Goal: Information Seeking & Learning: Learn about a topic

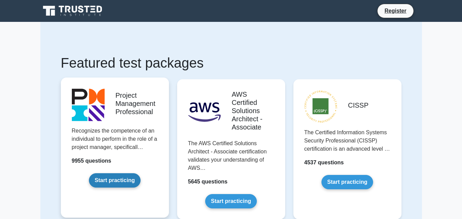
click at [120, 180] on link "Start practicing" at bounding box center [115, 180] width 52 height 14
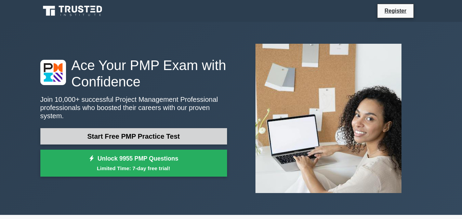
click at [157, 138] on link "Start Free PMP Practice Test" at bounding box center [133, 136] width 187 height 16
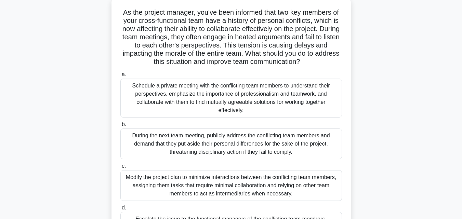
scroll to position [39, 0]
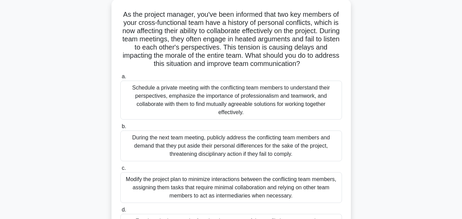
click at [269, 99] on div "Schedule a private meeting with the conflicting team members to understand thei…" at bounding box center [230, 100] width 221 height 39
click at [120, 79] on input "a. Schedule a private meeting with the conflicting team members to understand t…" at bounding box center [120, 76] width 0 height 4
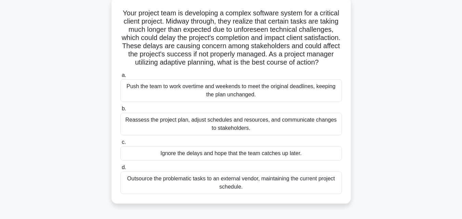
scroll to position [41, 0]
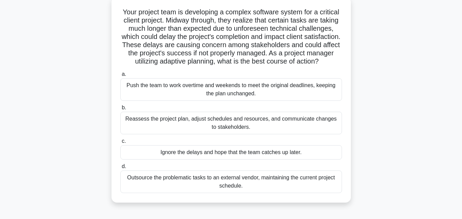
click at [273, 129] on div "Reassess the project plan, adjust schedules and resources, and communicate chan…" at bounding box center [230, 123] width 221 height 23
click at [120, 110] on input "b. Reassess the project plan, adjust schedules and resources, and communicate c…" at bounding box center [120, 108] width 0 height 4
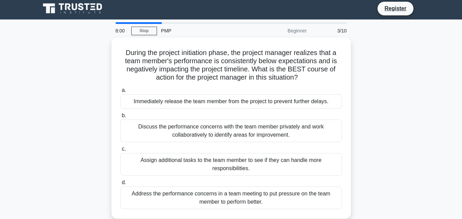
scroll to position [0, 0]
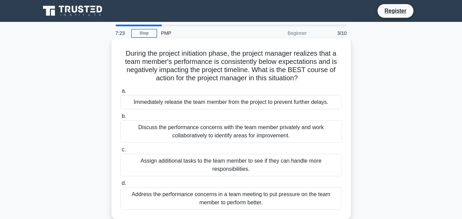
click at [216, 132] on div "Discuss the performance concerns with the team member privately and work collab…" at bounding box center [230, 131] width 221 height 23
click at [120, 119] on input "b. Discuss the performance concerns with the team member privately and work col…" at bounding box center [120, 116] width 0 height 4
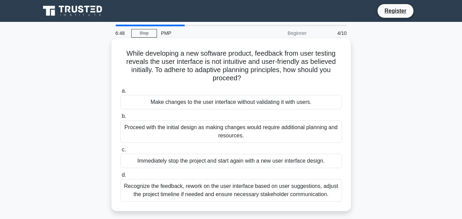
click at [234, 191] on div "Recognize the feedback, rework on the user interface based on user suggestions,…" at bounding box center [230, 190] width 221 height 23
click at [120, 177] on input "d. Recognize the feedback, rework on the user interface based on user suggestio…" at bounding box center [120, 175] width 0 height 4
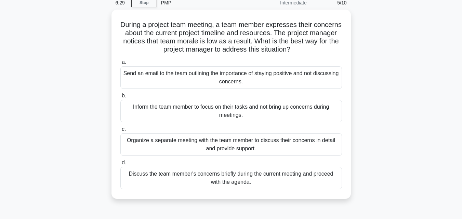
scroll to position [33, 0]
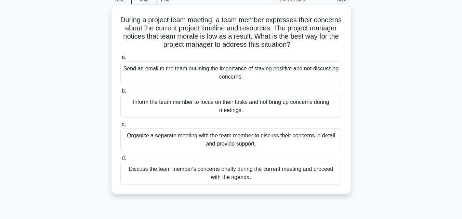
click at [239, 140] on div "Organize a separate meeting with the team member to discuss their concerns in d…" at bounding box center [230, 139] width 221 height 23
click at [120, 127] on input "c. Organize a separate meeting with the team member to discuss their concerns i…" at bounding box center [120, 124] width 0 height 4
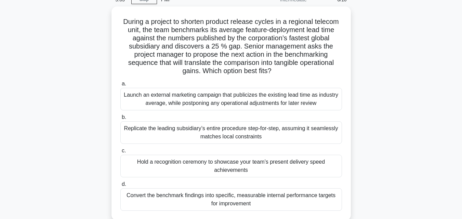
scroll to position [35, 0]
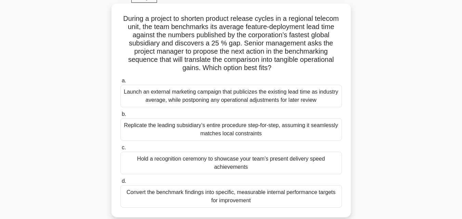
click at [257, 195] on div "Convert the benchmark findings into specific, measurable internal performance t…" at bounding box center [230, 196] width 221 height 23
click at [120, 184] on input "d. Convert the benchmark findings into specific, measurable internal performanc…" at bounding box center [120, 181] width 0 height 4
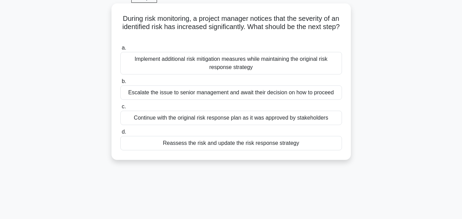
scroll to position [0, 0]
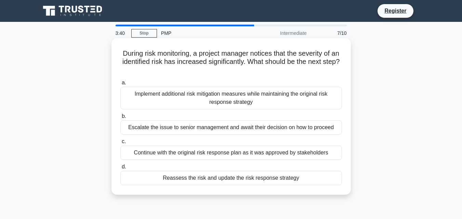
click at [239, 97] on div "Implement additional risk mitigation measures while maintaining the original ri…" at bounding box center [230, 98] width 221 height 23
click at [120, 85] on input "a. Implement additional risk mitigation measures while maintaining the original…" at bounding box center [120, 83] width 0 height 4
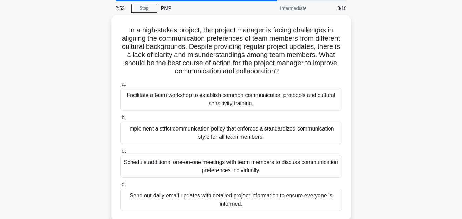
scroll to position [21, 0]
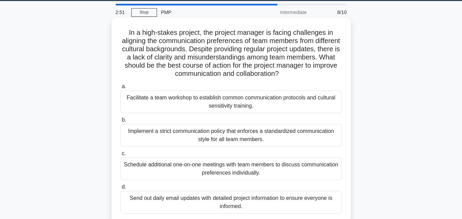
click at [239, 101] on div "Facilitate a team workshop to establish common communication protocols and cult…" at bounding box center [230, 102] width 221 height 23
click at [120, 89] on input "a. Facilitate a team workshop to establish common communication protocols and c…" at bounding box center [120, 86] width 0 height 4
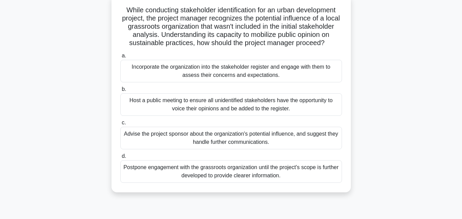
scroll to position [46, 0]
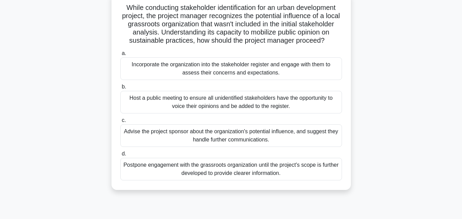
click at [238, 109] on div "Host a public meeting to ensure all unidentified stakeholders have the opportun…" at bounding box center [230, 102] width 221 height 23
click at [120, 89] on input "b. Host a public meeting to ensure all unidentified stakeholders have the oppor…" at bounding box center [120, 87] width 0 height 4
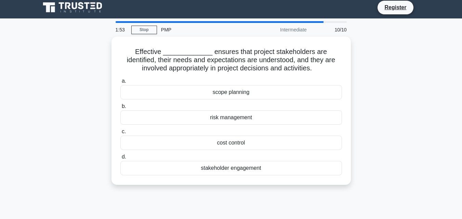
scroll to position [0, 0]
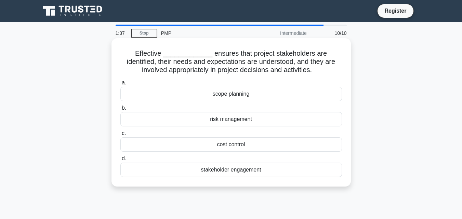
click at [247, 169] on div "stakeholder engagement" at bounding box center [230, 170] width 221 height 14
click at [120, 161] on input "d. stakeholder engagement" at bounding box center [120, 159] width 0 height 4
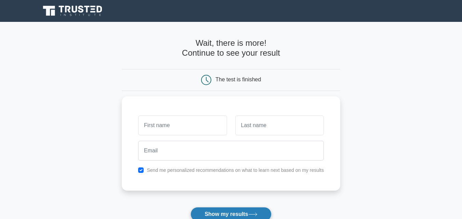
click at [230, 212] on button "Show my results" at bounding box center [230, 214] width 81 height 14
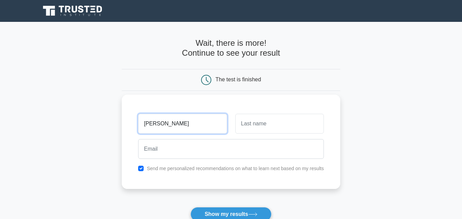
click at [147, 126] on input "hazel mae" at bounding box center [182, 124] width 89 height 20
click at [164, 125] on input "Hazel mae" at bounding box center [182, 124] width 89 height 20
type input "[PERSON_NAME]"
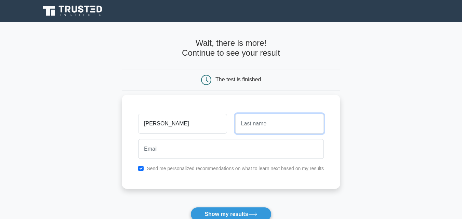
click at [247, 125] on input "text" at bounding box center [279, 124] width 89 height 20
type input "Agoylo"
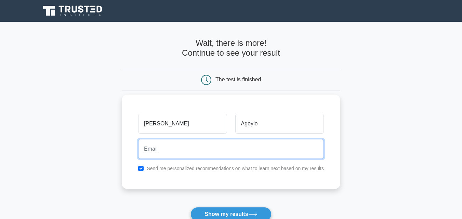
click at [232, 148] on input "email" at bounding box center [231, 149] width 186 height 20
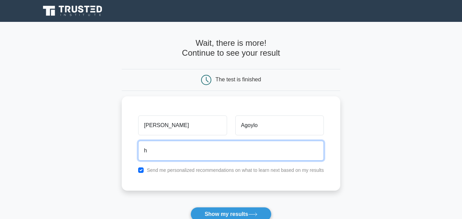
type input "hazelmaeagoylo25@gmail.com"
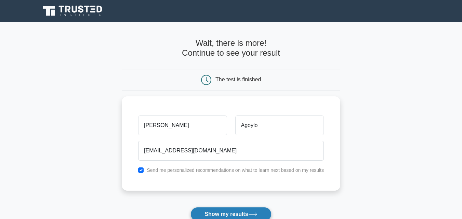
click at [236, 216] on button "Show my results" at bounding box center [230, 214] width 81 height 14
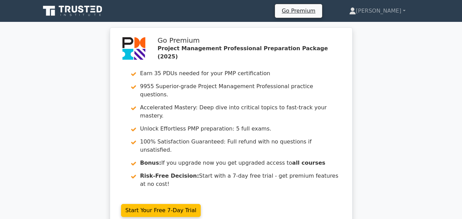
click at [456, 19] on nav "Go Premium Hazel Mae Profile" at bounding box center [231, 11] width 462 height 22
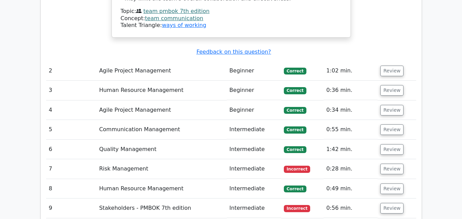
scroll to position [1049, 0]
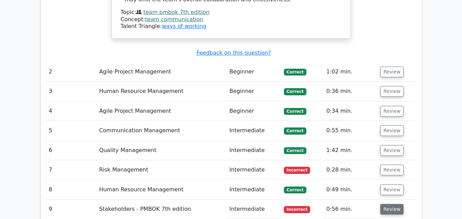
click at [388, 204] on button "Review" at bounding box center [391, 209] width 23 height 11
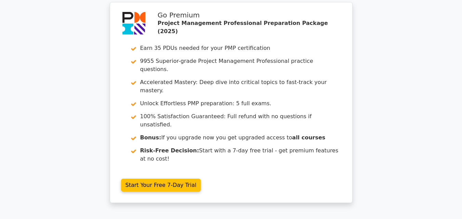
scroll to position [0, 0]
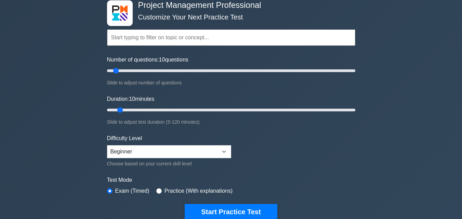
scroll to position [24, 0]
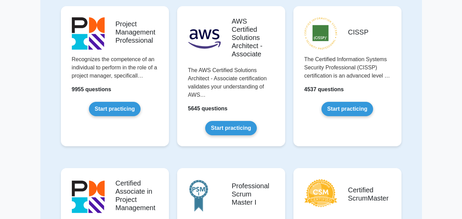
scroll to position [76, 0]
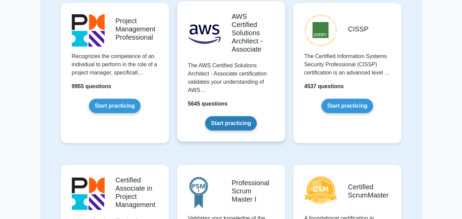
click at [236, 121] on link "Start practicing" at bounding box center [231, 123] width 52 height 14
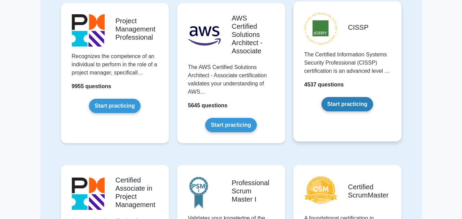
click at [342, 103] on link "Start practicing" at bounding box center [347, 104] width 52 height 14
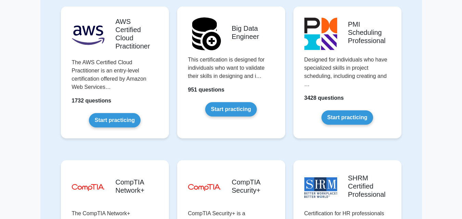
scroll to position [1111, 0]
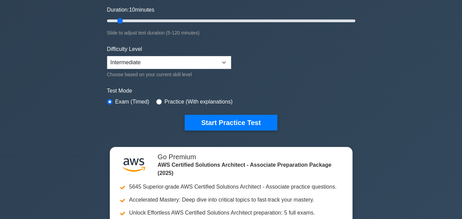
scroll to position [123, 0]
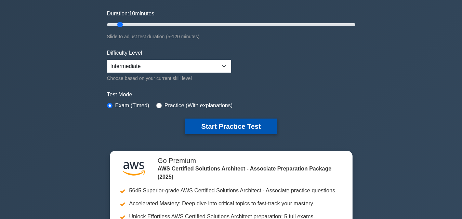
click at [259, 124] on button "Start Practice Test" at bounding box center [231, 127] width 92 height 16
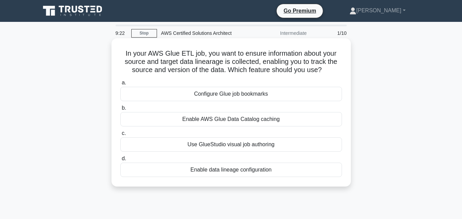
click at [230, 170] on div "Enable data lineage configuration" at bounding box center [230, 170] width 221 height 14
click at [120, 161] on input "d. Enable data lineage configuration" at bounding box center [120, 159] width 0 height 4
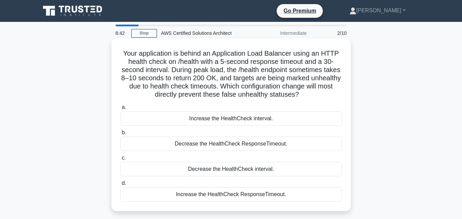
click at [218, 196] on div "Increase the HealthCheck ResponseTimeout." at bounding box center [230, 194] width 221 height 14
click at [120, 186] on input "d. Increase the HealthCheck ResponseTimeout." at bounding box center [120, 183] width 0 height 4
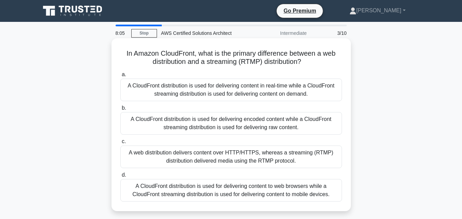
click at [223, 189] on div "A CloudFront distribution is used for delivering content to web browsers while …" at bounding box center [230, 190] width 221 height 23
click at [120, 177] on input "d. A CloudFront distribution is used for delivering content to web browsers whi…" at bounding box center [120, 175] width 0 height 4
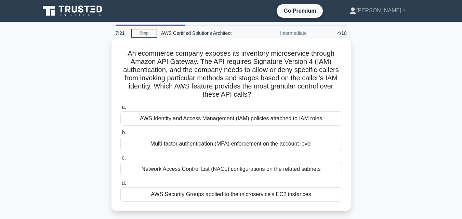
click at [206, 118] on div "AWS Identity and Access Management (IAM) policies attached to IAM roles" at bounding box center [230, 118] width 221 height 14
click at [120, 110] on input "a. AWS Identity and Access Management (IAM) policies attached to IAM roles" at bounding box center [120, 107] width 0 height 4
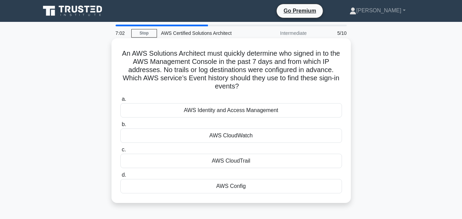
click at [241, 110] on div "AWS Identity and Access Management" at bounding box center [230, 110] width 221 height 14
click at [120, 101] on input "a. AWS Identity and Access Management" at bounding box center [120, 99] width 0 height 4
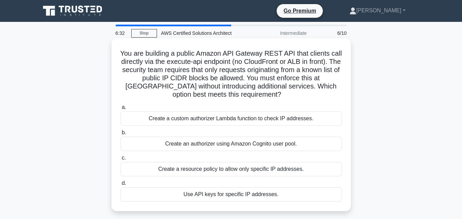
click at [212, 121] on div "Create a custom authorizer Lambda function to check IP addresses." at bounding box center [230, 118] width 221 height 14
click at [120, 110] on input "a. Create a custom authorizer Lambda function to check IP addresses." at bounding box center [120, 107] width 0 height 4
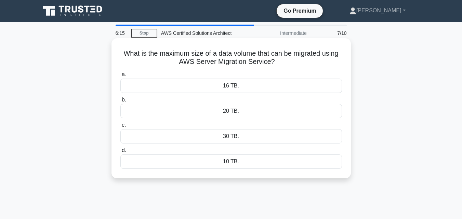
click at [237, 109] on div "20 TB." at bounding box center [230, 111] width 221 height 14
click at [120, 102] on input "b. 20 TB." at bounding box center [120, 100] width 0 height 4
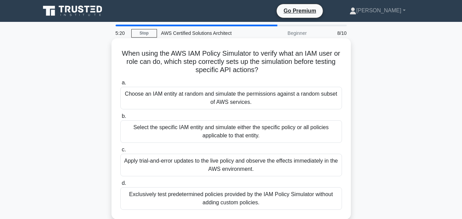
click at [250, 96] on div "Choose an IAM entity at random and simulate the permissions against a random su…" at bounding box center [230, 98] width 221 height 23
click at [120, 85] on input "a. Choose an IAM entity at random and simulate the permissions against a random…" at bounding box center [120, 83] width 0 height 4
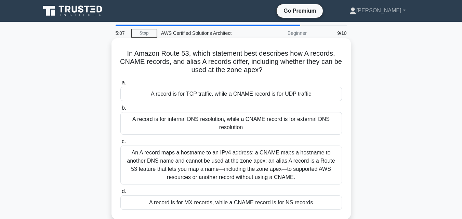
click at [212, 162] on div "An A record maps a hostname to an IPv4 address; a CNAME maps a hostname to anot…" at bounding box center [230, 165] width 221 height 39
click at [120, 144] on input "c. An A record maps a hostname to an IPv4 address; a CNAME maps a hostname to a…" at bounding box center [120, 141] width 0 height 4
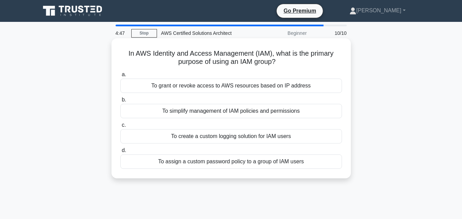
click at [229, 166] on div "To assign a custom password policy to a group of IAM users" at bounding box center [230, 161] width 221 height 14
click at [120, 153] on input "d. To assign a custom password policy to a group of IAM users" at bounding box center [120, 150] width 0 height 4
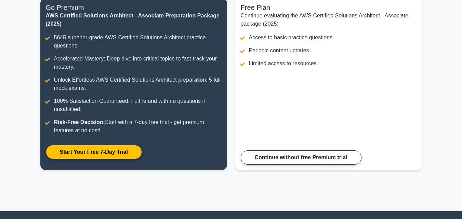
scroll to position [108, 0]
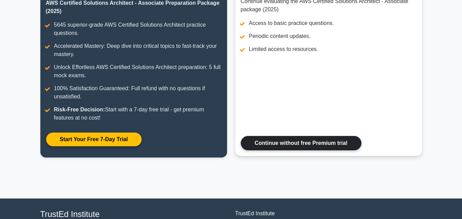
click at [345, 150] on link "Continue without free Premium trial" at bounding box center [301, 143] width 121 height 14
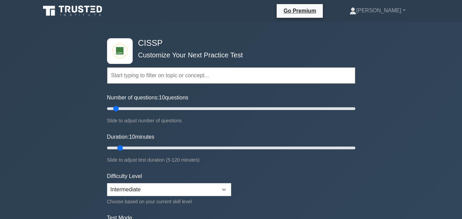
scroll to position [119, 0]
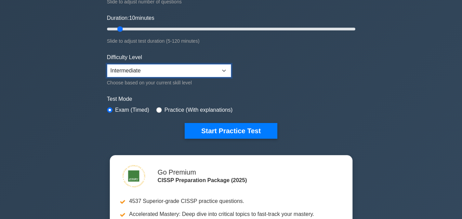
click at [225, 69] on select "Beginner Intermediate Expert" at bounding box center [169, 70] width 124 height 13
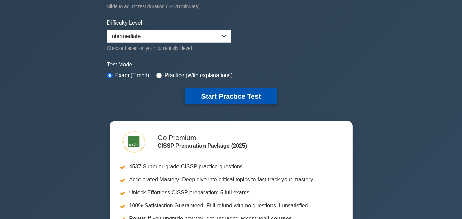
click at [262, 89] on button "Start Practice Test" at bounding box center [231, 97] width 92 height 16
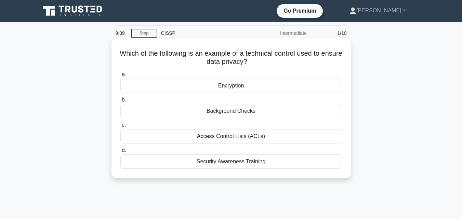
click at [244, 163] on div "Security Awareness Training" at bounding box center [230, 161] width 221 height 14
click at [120, 153] on input "d. Security Awareness Training" at bounding box center [120, 150] width 0 height 4
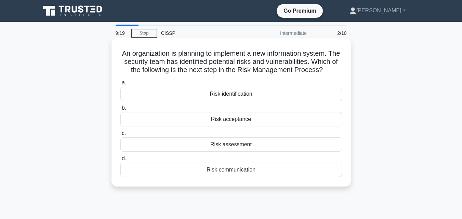
click at [241, 150] on div "Risk assessment" at bounding box center [230, 144] width 221 height 14
click at [120, 136] on input "c. Risk assessment" at bounding box center [120, 133] width 0 height 4
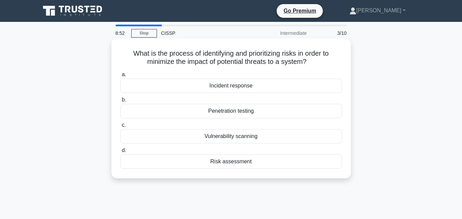
click at [241, 137] on div "Vulnerability scanning" at bounding box center [230, 136] width 221 height 14
click at [120, 127] on input "c. Vulnerability scanning" at bounding box center [120, 125] width 0 height 4
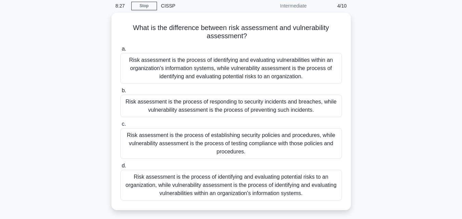
scroll to position [29, 0]
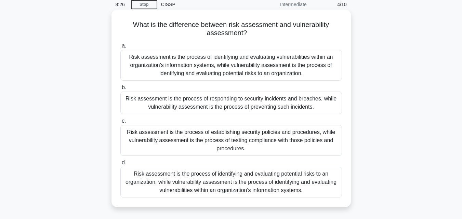
click at [275, 189] on div "Risk assessment is the process of identifying and evaluating potential risks to…" at bounding box center [230, 182] width 221 height 31
click at [120, 165] on input "d. Risk assessment is the process of identifying and evaluating potential risks…" at bounding box center [120, 163] width 0 height 4
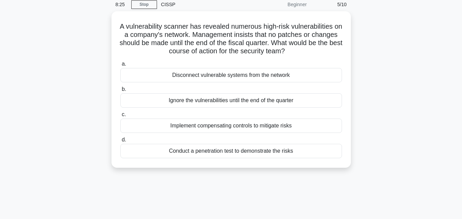
scroll to position [0, 0]
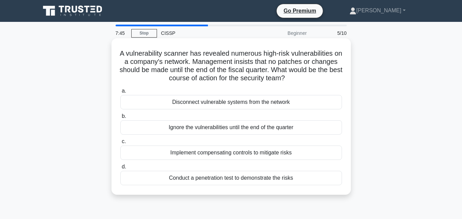
click at [252, 154] on div "Implement compensating controls to mitigate risks" at bounding box center [230, 153] width 221 height 14
click at [120, 144] on input "c. Implement compensating controls to mitigate risks" at bounding box center [120, 141] width 0 height 4
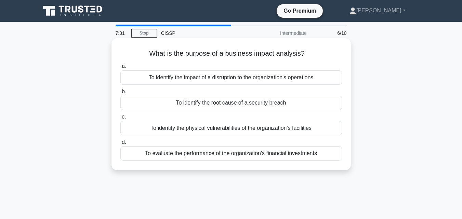
click at [259, 155] on div "To evaluate the performance of the organization's financial investments" at bounding box center [230, 153] width 221 height 14
click at [120, 145] on input "d. To evaluate the performance of the organization's financial investments" at bounding box center [120, 142] width 0 height 4
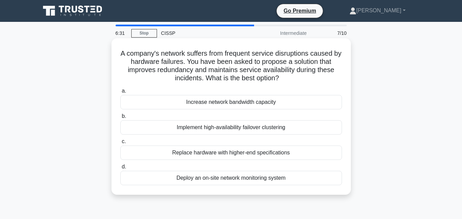
click at [226, 178] on div "Deploy an on-site network monitoring system" at bounding box center [230, 178] width 221 height 14
click at [120, 169] on input "d. Deploy an on-site network monitoring system" at bounding box center [120, 167] width 0 height 4
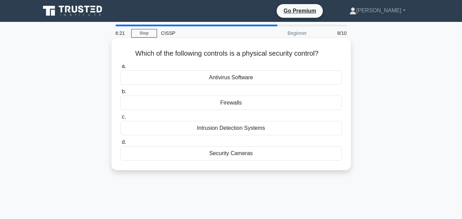
click at [268, 129] on div "Intrusion Detection Systems" at bounding box center [230, 128] width 221 height 14
click at [120, 119] on input "c. Intrusion Detection Systems" at bounding box center [120, 117] width 0 height 4
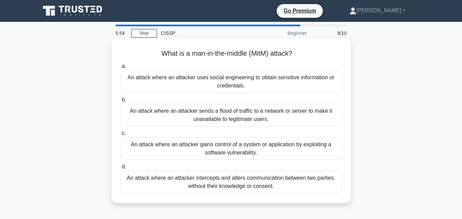
click at [232, 185] on div "An attack where an attacker intercepts and alters communication between two par…" at bounding box center [230, 182] width 221 height 23
click at [120, 169] on input "d. An attack where an attacker intercepts and alters communication between two …" at bounding box center [120, 167] width 0 height 4
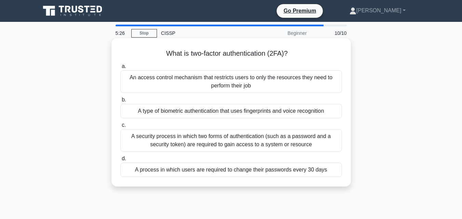
click at [247, 139] on div "A security process in which two forms of authentication (such as a password and…" at bounding box center [230, 140] width 221 height 23
click at [120, 127] on input "c. A security process in which two forms of authentication (such as a password …" at bounding box center [120, 125] width 0 height 4
